Goal: Transaction & Acquisition: Purchase product/service

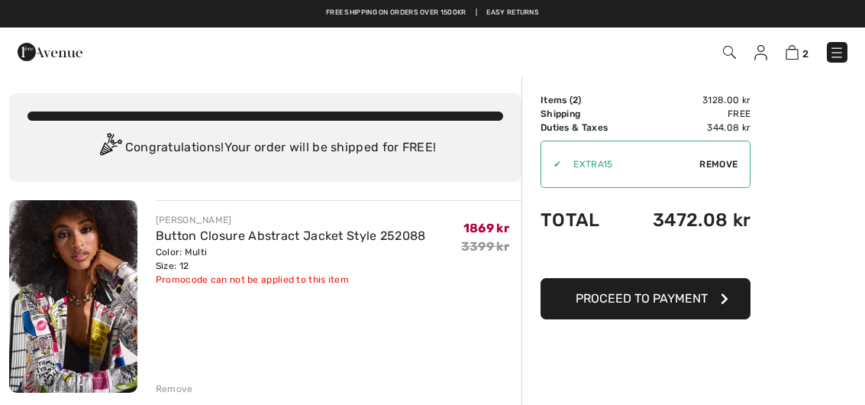
click at [107, 338] on img at bounding box center [73, 296] width 128 height 192
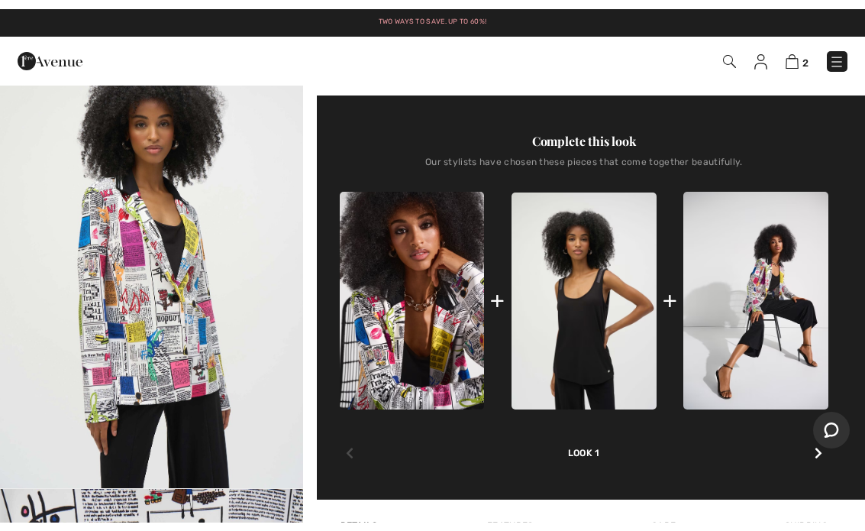
scroll to position [487, 0]
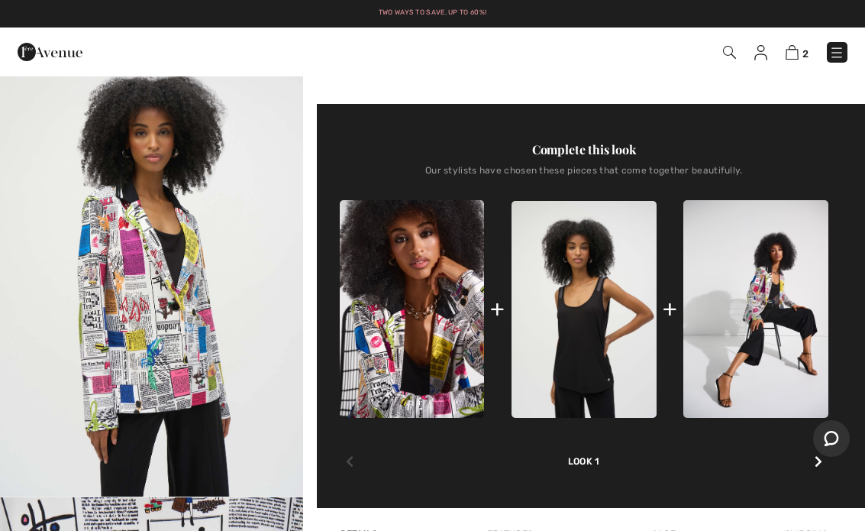
click at [798, 53] on img at bounding box center [792, 52] width 13 height 15
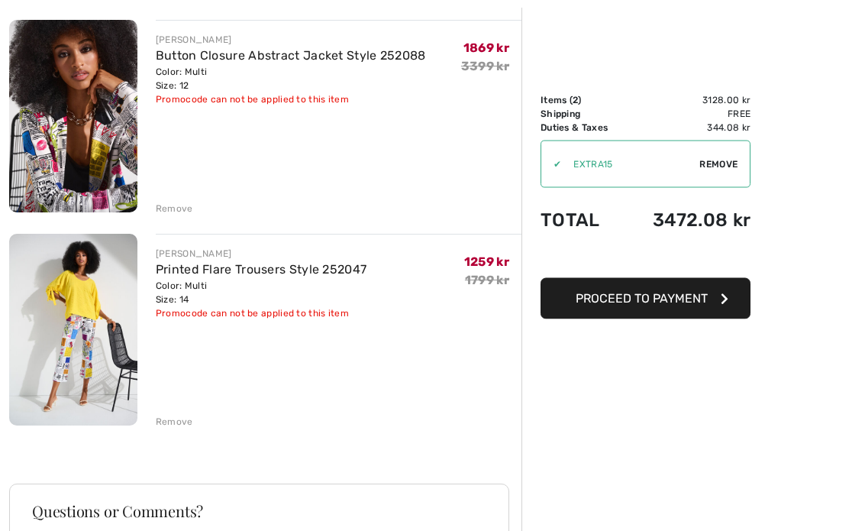
scroll to position [181, 0]
click at [96, 377] on img at bounding box center [73, 329] width 128 height 192
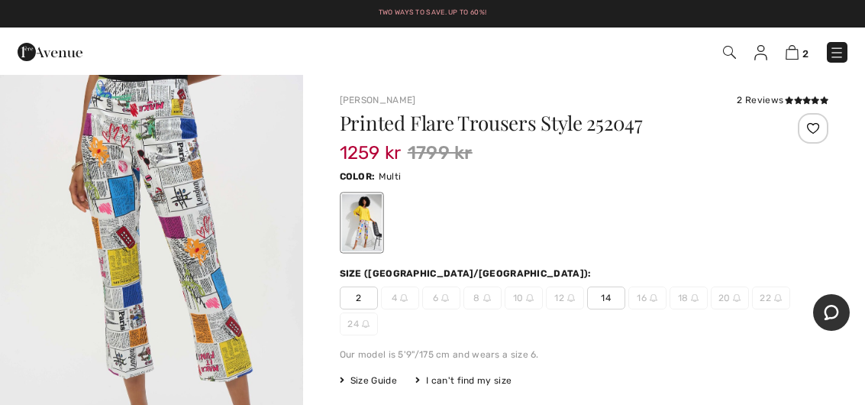
scroll to position [469, 0]
